Goal: Find specific page/section: Find specific page/section

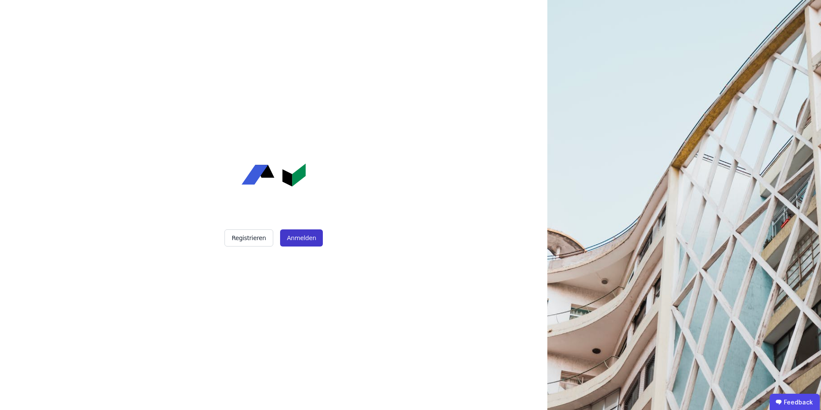
click at [304, 243] on button "Anmelden" at bounding box center [301, 237] width 43 height 17
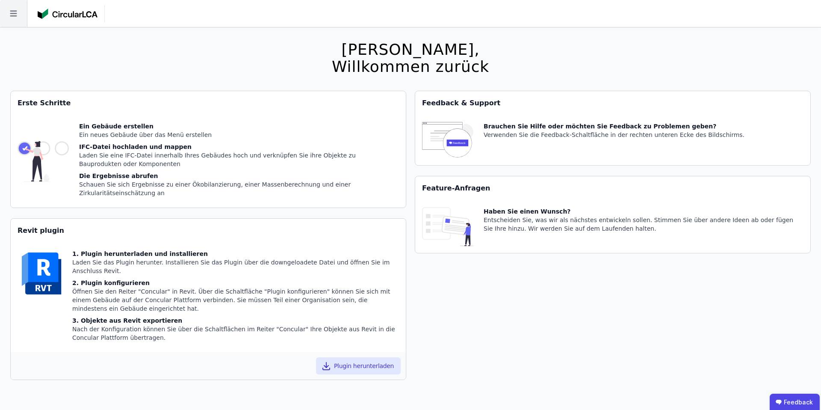
click at [9, 12] on icon at bounding box center [13, 13] width 27 height 27
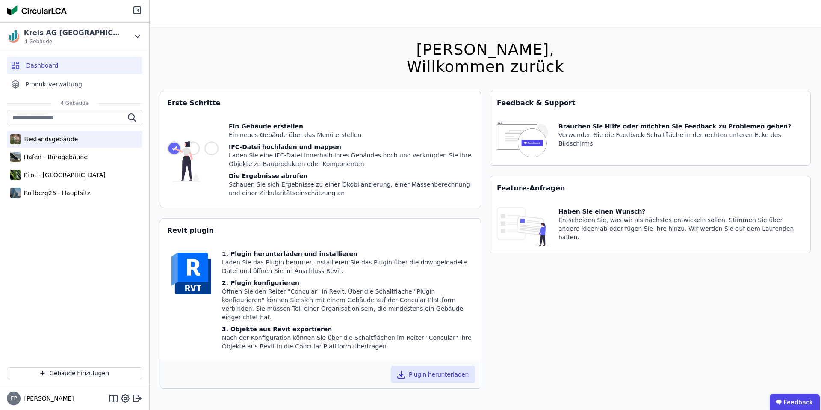
click at [68, 138] on div "Bestandsgebäude" at bounding box center [49, 139] width 57 height 9
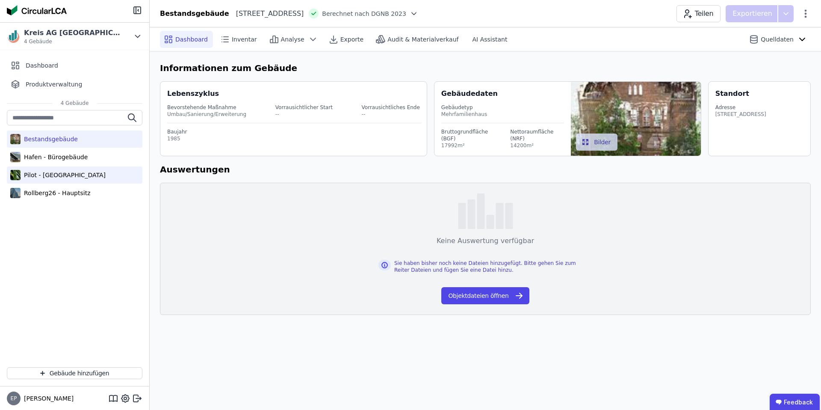
click at [60, 174] on div "Pilot - [GEOGRAPHIC_DATA]" at bounding box center [63, 175] width 85 height 9
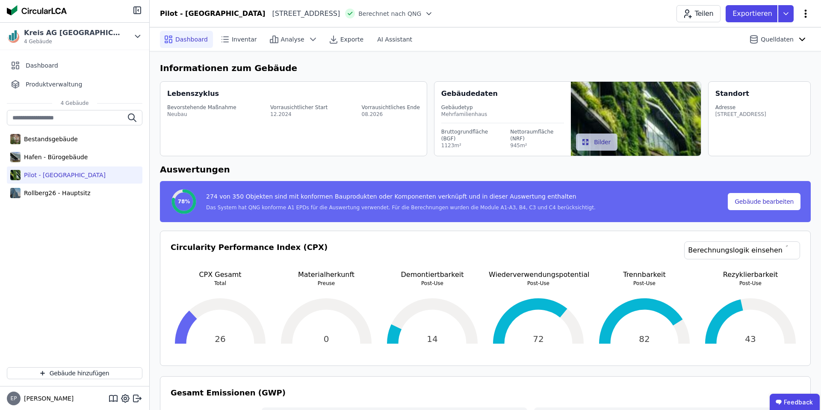
click at [809, 13] on icon at bounding box center [806, 14] width 10 height 10
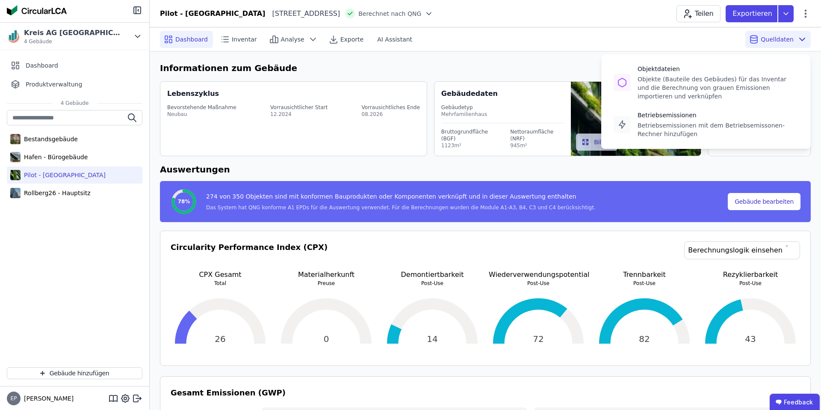
click at [784, 41] on span "Quelldaten" at bounding box center [777, 39] width 33 height 9
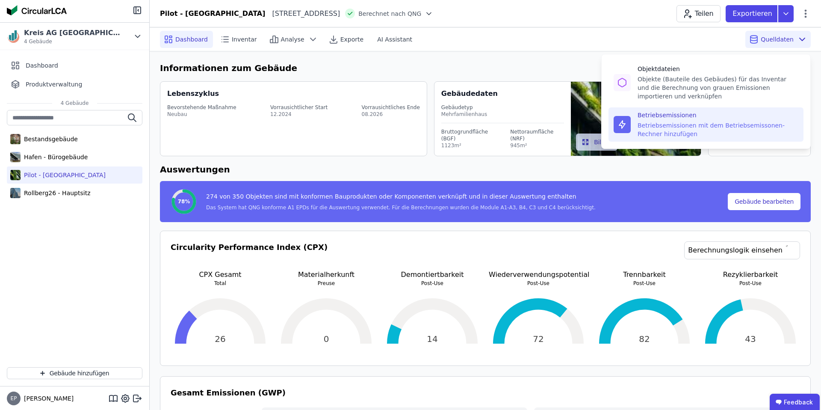
click at [662, 124] on div "Betriebsemissionen mit dem Betriebsemissonen-Rechner hinzufügen" at bounding box center [718, 129] width 161 height 17
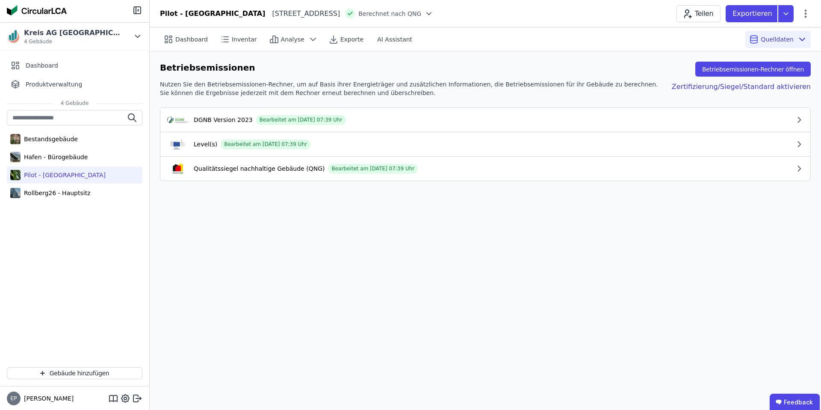
click at [372, 120] on div "DGNB Version 2023 Bearbeitet am [DATE] 07:39 Uhr" at bounding box center [481, 120] width 628 height 10
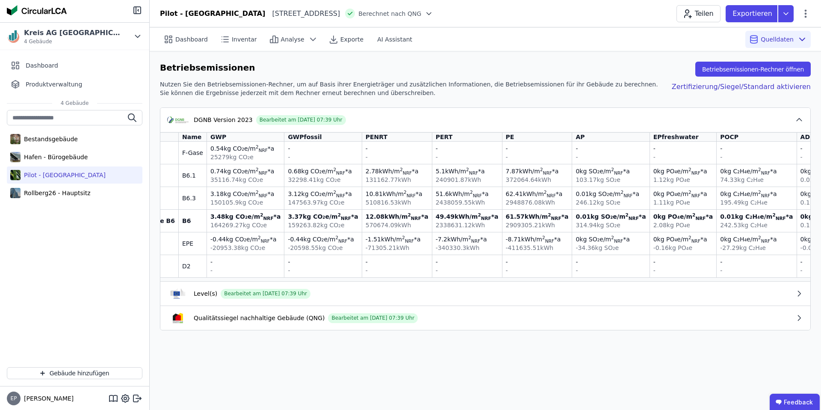
scroll to position [0, 41]
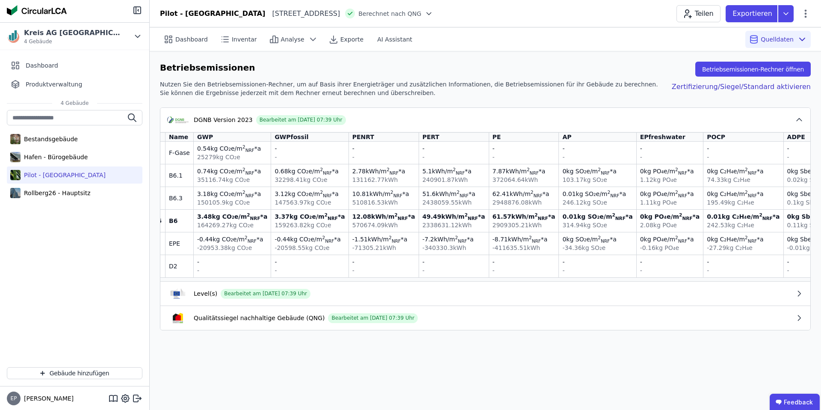
click at [328, 219] on sub "NRF" at bounding box center [333, 218] width 10 height 5
click at [299, 217] on span "kg CO₂e /m 2 NRF *a" at bounding box center [318, 216] width 56 height 7
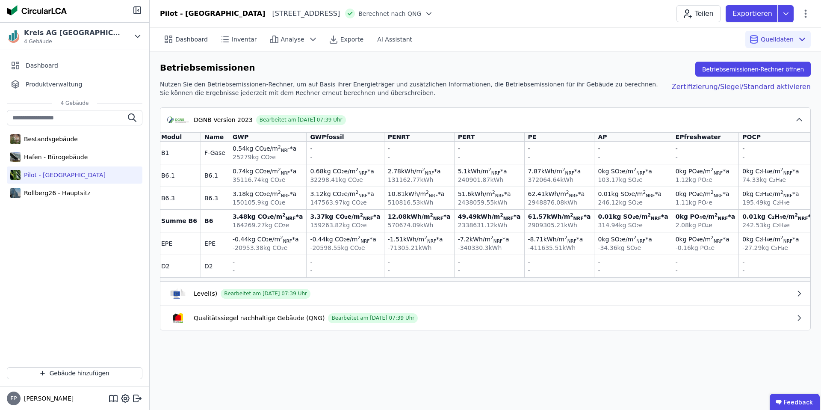
scroll to position [0, 0]
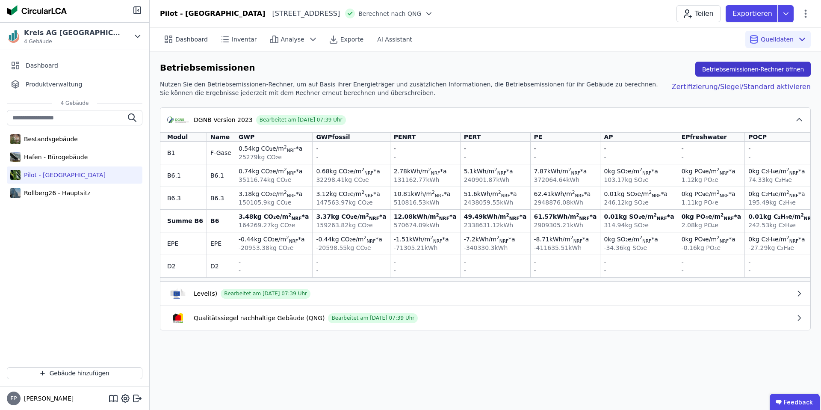
click at [726, 68] on button "Betriebsemissionen-Rechner öffnen" at bounding box center [752, 69] width 115 height 15
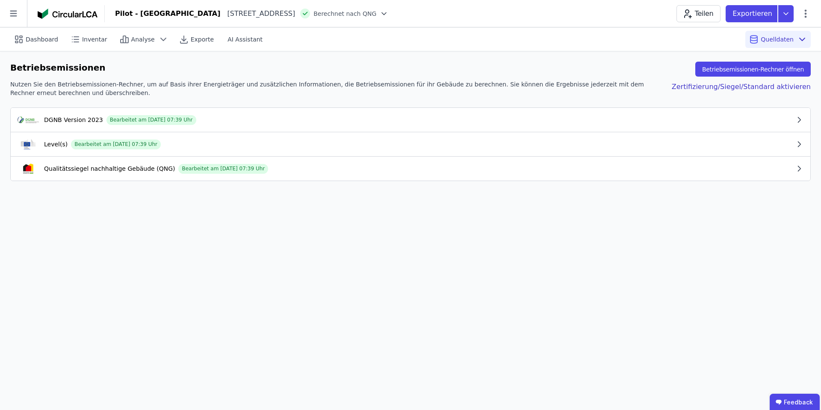
click at [207, 143] on div "Level(s) Bearbeitet am [DATE] 07:39 Uhr" at bounding box center [406, 144] width 777 height 10
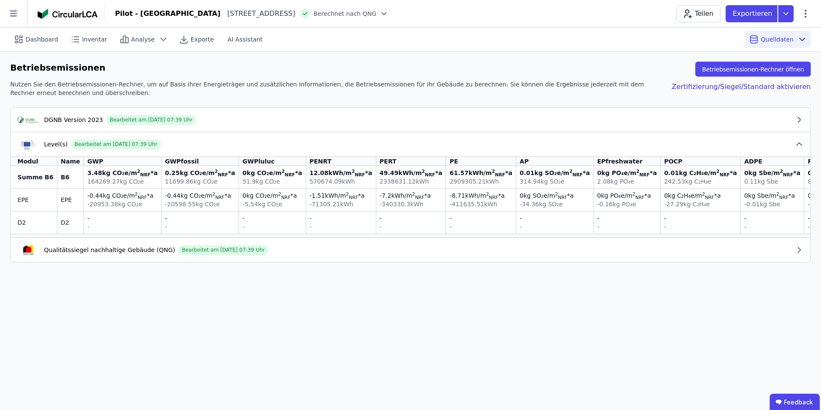
click at [294, 255] on button "Qualitätssiegel nachhaltige Gebäude (QNG) Bearbeitet am [DATE] 07:39 Uhr" at bounding box center [411, 250] width 800 height 24
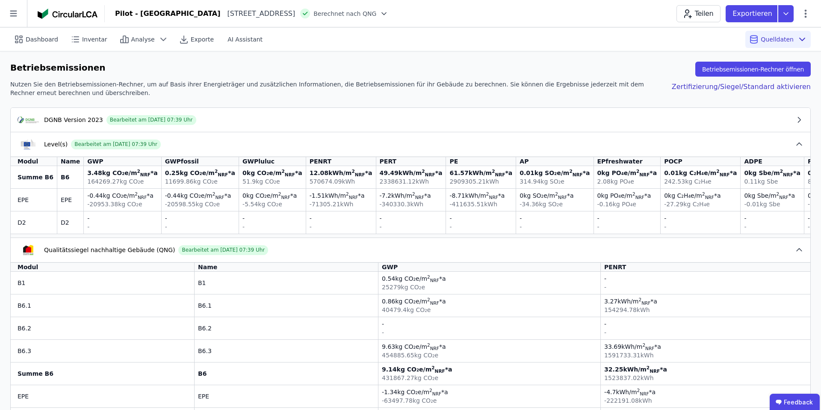
click at [385, 15] on icon at bounding box center [384, 13] width 9 height 9
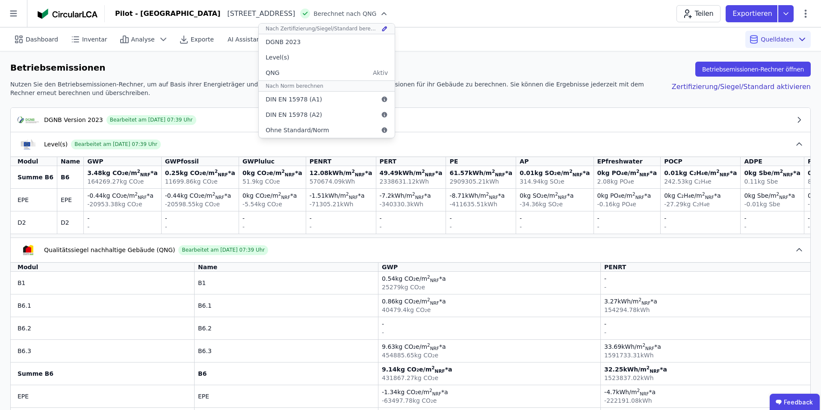
click at [470, 73] on div "Betriebsemissionen Betriebsemissionen-Rechner öffnen" at bounding box center [410, 69] width 801 height 15
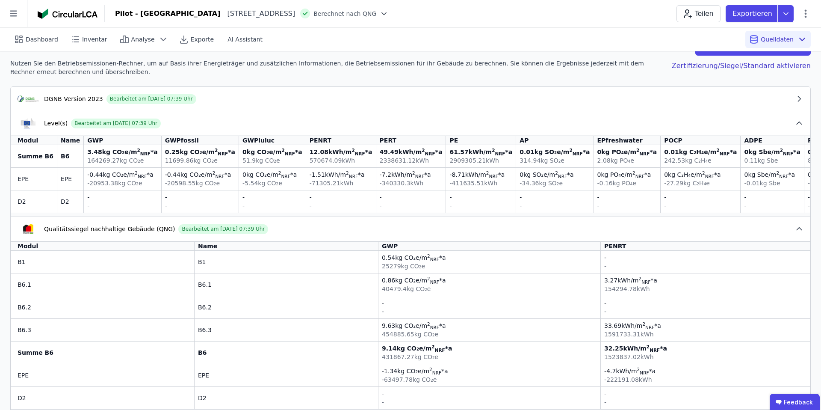
scroll to position [35, 0]
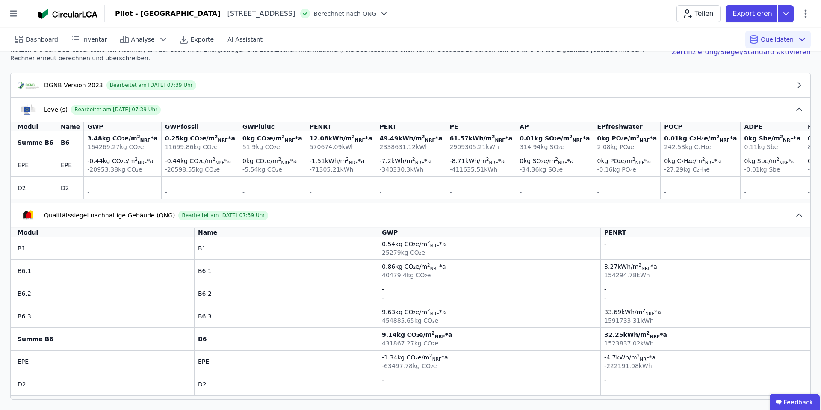
click at [340, 216] on div "Qualitätssiegel nachhaltige Gebäude (QNG) Bearbeitet am [DATE] 07:39 Uhr" at bounding box center [406, 215] width 777 height 10
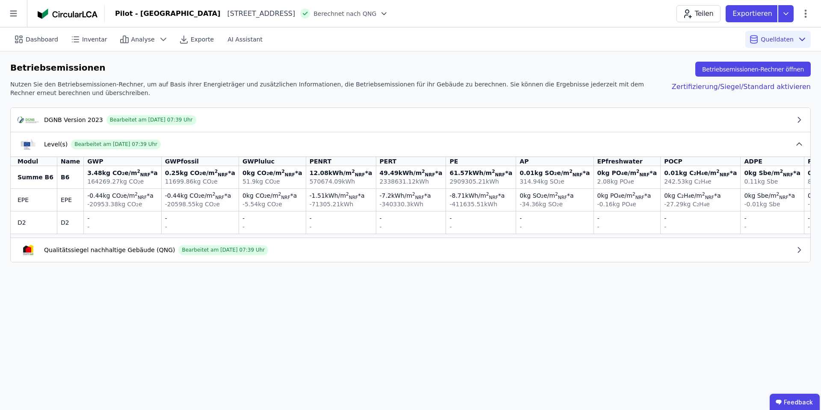
click at [305, 144] on div "Level(s) Bearbeitet am [DATE] 07:39 Uhr" at bounding box center [406, 144] width 777 height 10
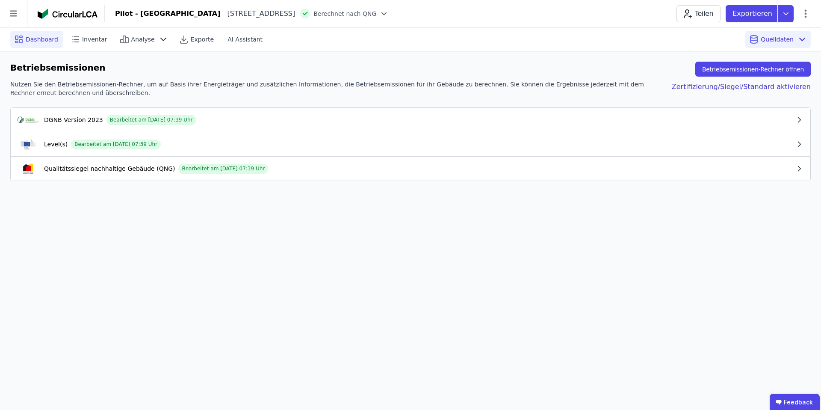
click at [36, 43] on span "Dashboard" at bounding box center [42, 39] width 33 height 9
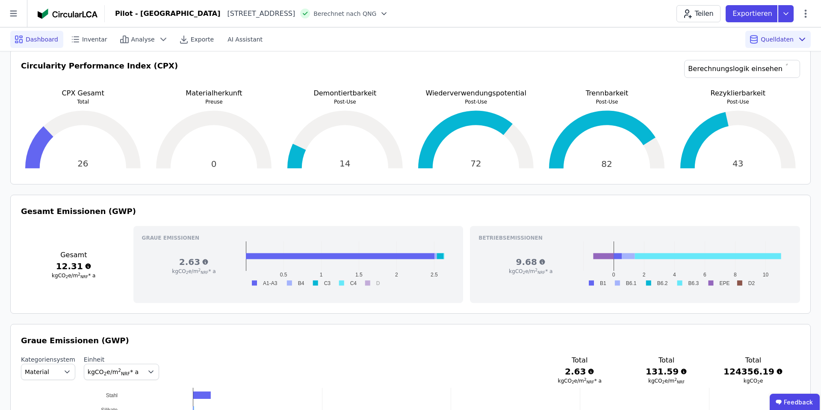
scroll to position [283, 0]
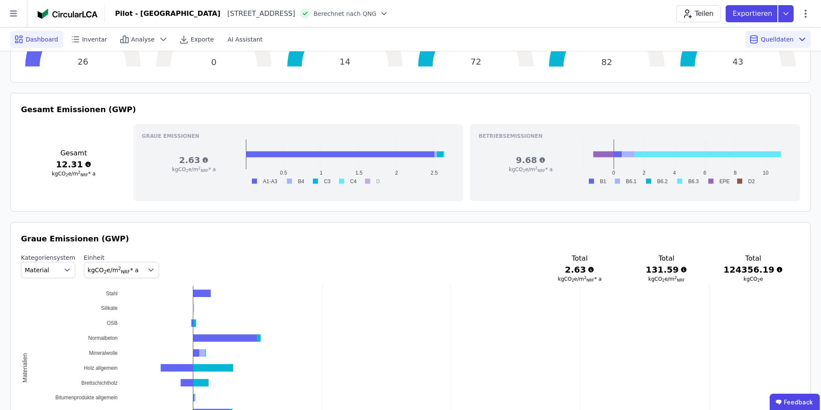
click at [543, 139] on h3 "Betriebsemissionen" at bounding box center [635, 136] width 313 height 7
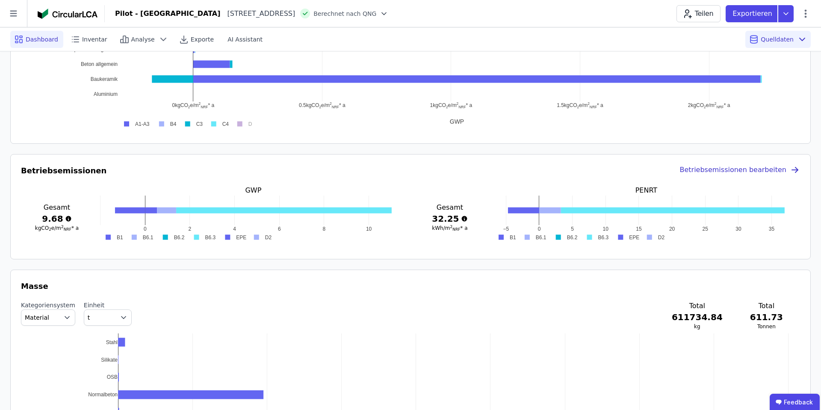
scroll to position [632, 0]
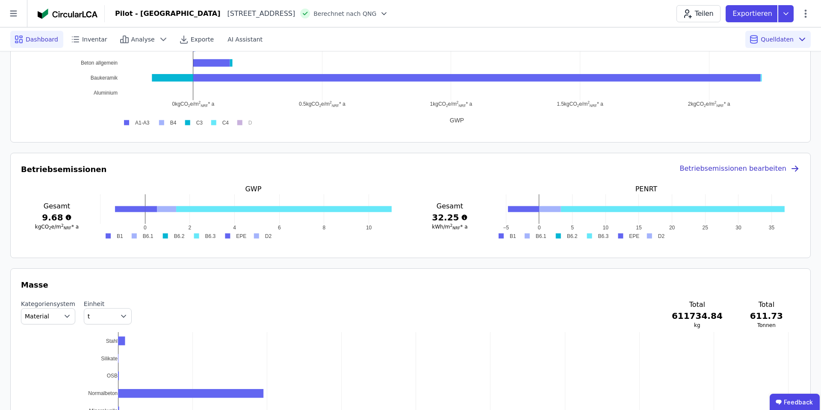
click at [700, 168] on div "Betriebsemissionen bearbeiten" at bounding box center [740, 169] width 121 height 12
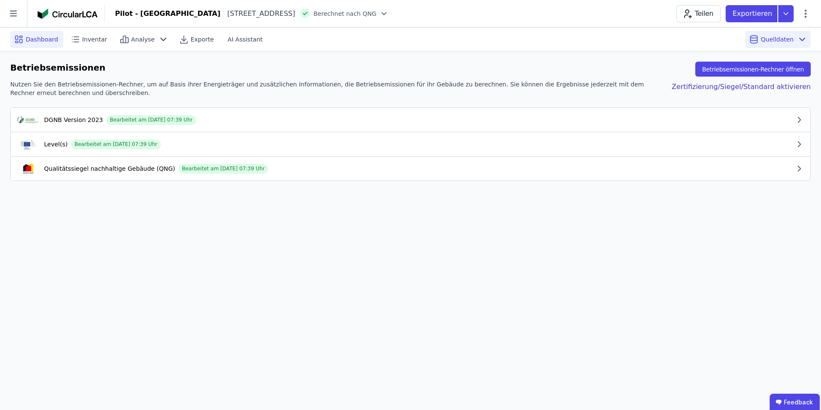
click at [32, 43] on span "Dashboard" at bounding box center [42, 39] width 33 height 9
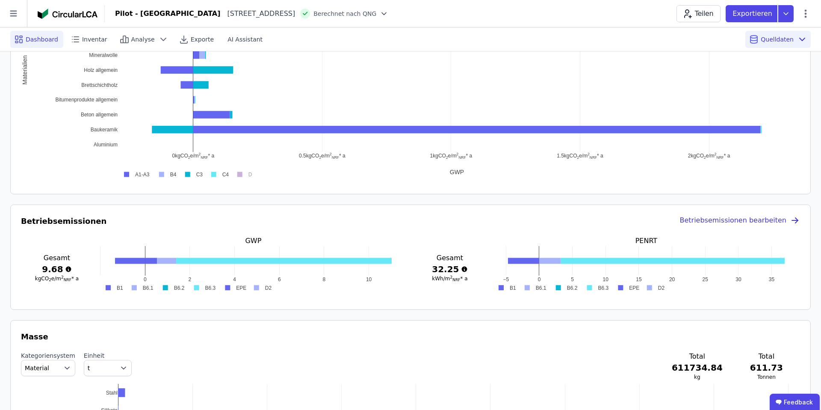
scroll to position [579, 0]
